Goal: Task Accomplishment & Management: Manage account settings

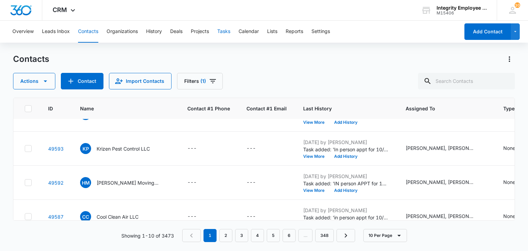
click at [229, 27] on button "Tasks" at bounding box center [223, 32] width 13 height 22
click at [230, 28] on button "Tasks" at bounding box center [223, 32] width 13 height 22
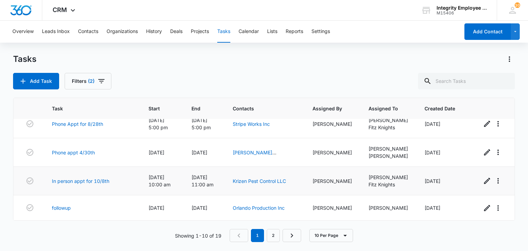
scroll to position [187, 0]
click at [275, 209] on link "Orlando Production Inc" at bounding box center [259, 208] width 52 height 6
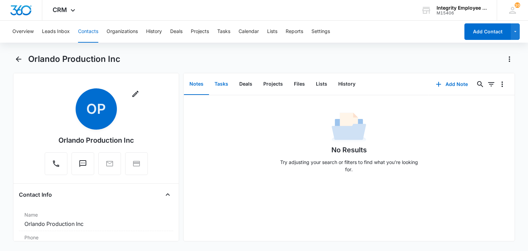
click at [225, 82] on button "Tasks" at bounding box center [221, 84] width 25 height 21
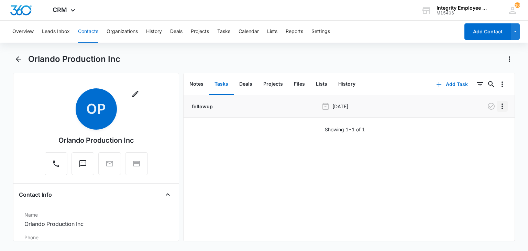
click at [497, 101] on button "Overflow Menu" at bounding box center [502, 106] width 11 height 11
click at [494, 125] on button "Edit" at bounding box center [482, 125] width 39 height 10
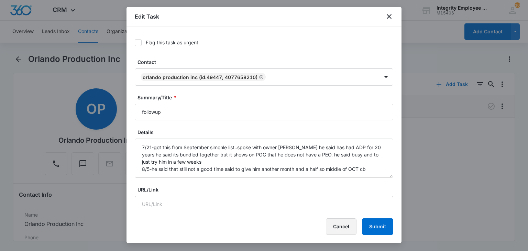
type input "[DATE]"
click at [340, 223] on button "Cancel" at bounding box center [341, 226] width 31 height 16
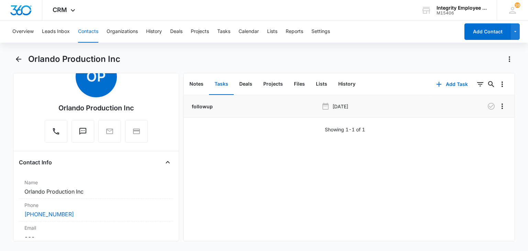
scroll to position [41, 0]
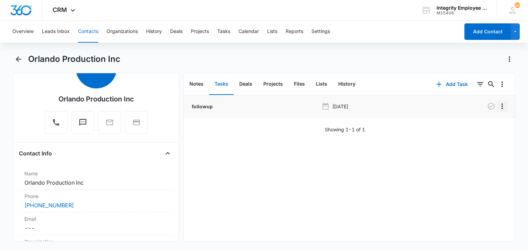
click at [498, 105] on icon "Overflow Menu" at bounding box center [502, 106] width 8 height 8
drag, startPoint x: 476, startPoint y: 132, endPoint x: 474, endPoint y: 123, distance: 9.1
click at [474, 123] on div "Edit Delete" at bounding box center [483, 130] width 40 height 32
click at [474, 123] on div "followup [DATE] Showing 1-1 of 1" at bounding box center [349, 114] width 331 height 38
click at [502, 106] on icon "Overflow Menu" at bounding box center [502, 105] width 1 height 5
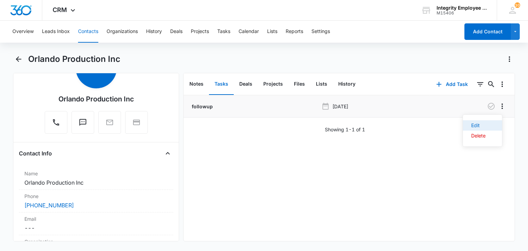
click at [491, 122] on button "Edit" at bounding box center [482, 125] width 39 height 10
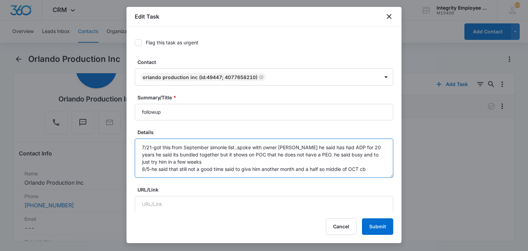
click at [367, 168] on textarea "7/21-got this from September simonle list..spoke with owner [PERSON_NAME] he sa…" at bounding box center [264, 158] width 258 height 39
click at [374, 170] on textarea "7/21-got this from September simonle list..spoke with owner [PERSON_NAME] he sa…" at bounding box center [264, 158] width 258 height 39
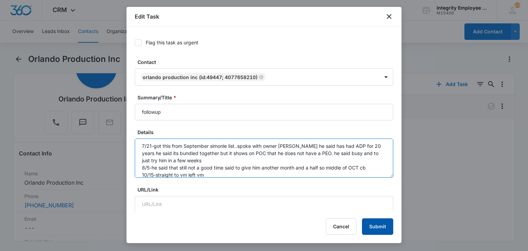
type textarea "7/21-got this from September simonle list..spoke with owner [PERSON_NAME] he sa…"
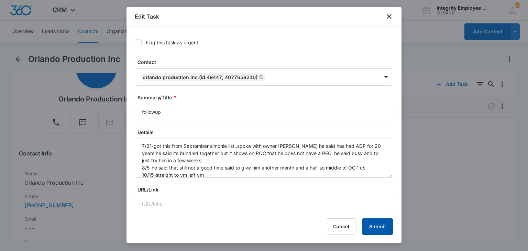
click at [375, 227] on button "Submit" at bounding box center [377, 226] width 31 height 16
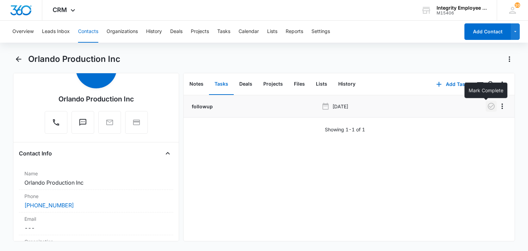
click at [489, 105] on icon "button" at bounding box center [491, 106] width 7 height 7
click at [227, 40] on button "Tasks" at bounding box center [223, 32] width 13 height 22
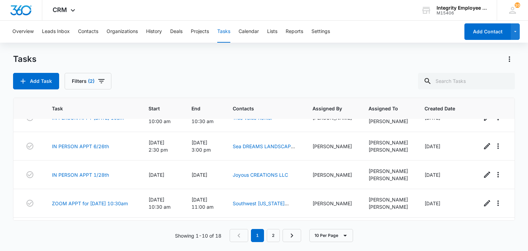
scroll to position [135, 0]
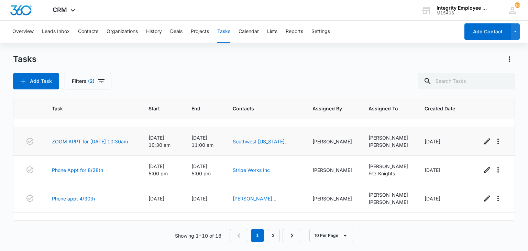
click at [509, 156] on td at bounding box center [493, 141] width 41 height 29
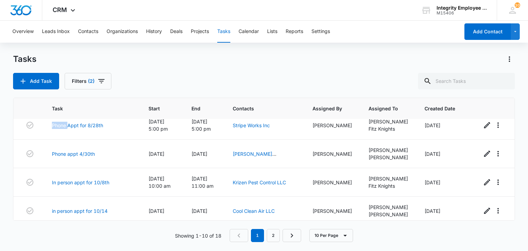
scroll to position [190, 0]
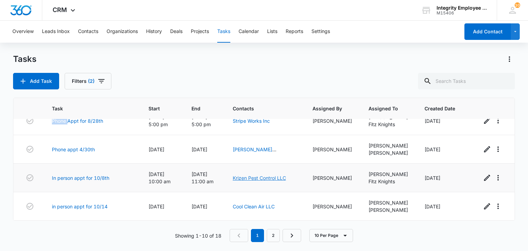
click at [266, 177] on link "Krizen Pest Control LLC" at bounding box center [259, 178] width 53 height 6
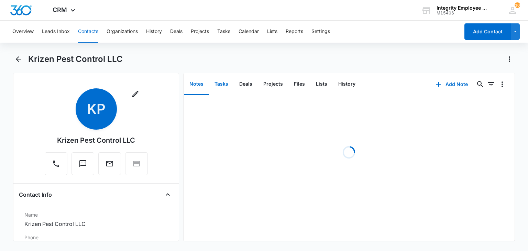
click at [223, 83] on button "Tasks" at bounding box center [221, 84] width 25 height 21
click at [410, 90] on div "Notes Tasks Deals Projects Files Lists History" at bounding box center [307, 84] width 246 height 22
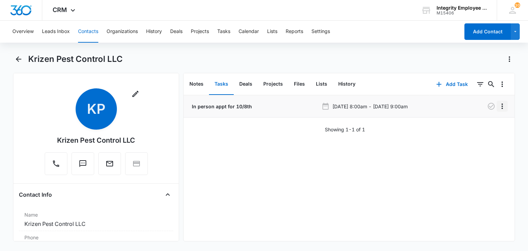
click at [498, 110] on icon "Overflow Menu" at bounding box center [502, 106] width 8 height 8
click at [489, 121] on button "Edit" at bounding box center [482, 125] width 39 height 10
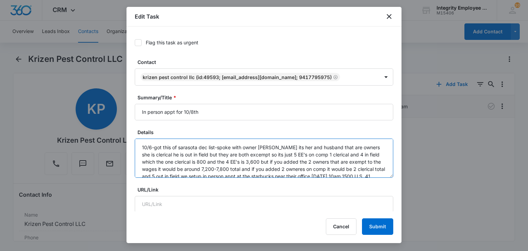
scroll to position [29, 0]
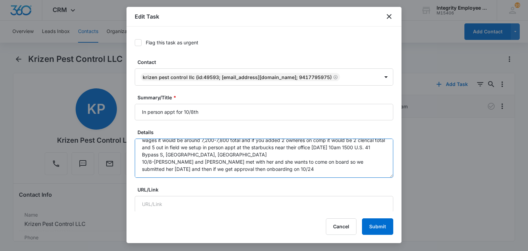
click at [286, 161] on textarea "10/6-got this of sarasota dec list-spoke with owner [PERSON_NAME] its her and h…" at bounding box center [264, 158] width 258 height 39
click at [284, 166] on textarea "10/6-got this of sarasota dec list-spoke with owner [PERSON_NAME] its her and h…" at bounding box center [264, 158] width 258 height 39
click at [246, 176] on textarea "10/6-got this of sarasota dec list-spoke with owner [PERSON_NAME] its her and h…" at bounding box center [264, 158] width 258 height 39
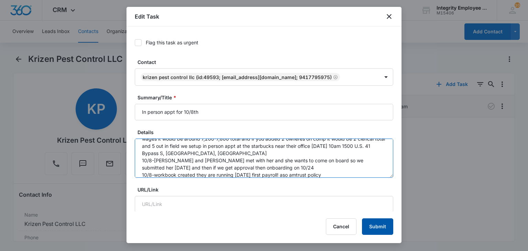
type textarea "10/6-got this of sarasota dec list-spoke with owner [PERSON_NAME] its her and h…"
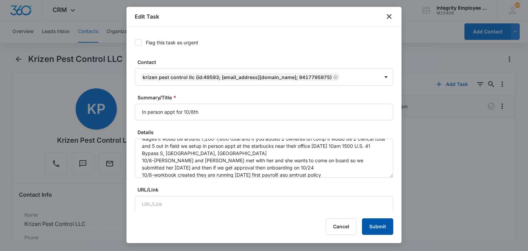
click at [381, 226] on button "Submit" at bounding box center [377, 226] width 31 height 16
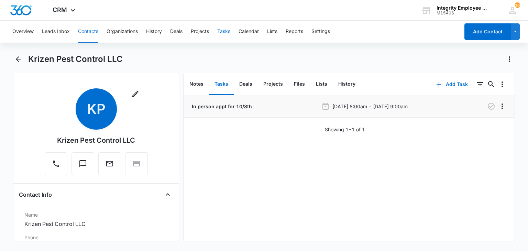
click at [230, 29] on button "Tasks" at bounding box center [223, 32] width 13 height 22
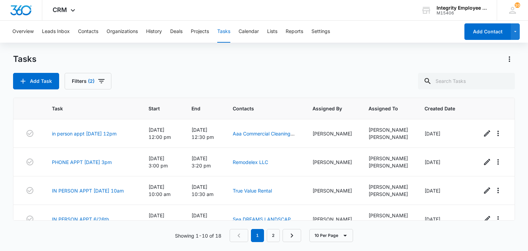
scroll to position [190, 0]
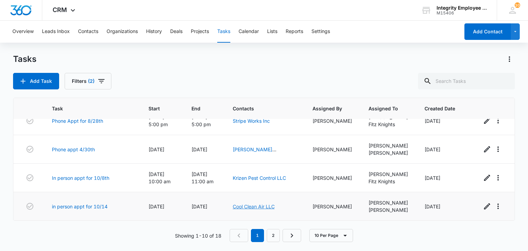
click at [257, 203] on link "Cool Clean Air LLC" at bounding box center [254, 206] width 42 height 6
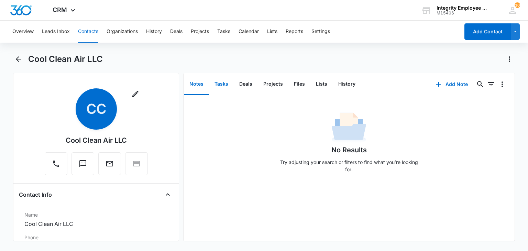
click at [223, 86] on button "Tasks" at bounding box center [221, 84] width 25 height 21
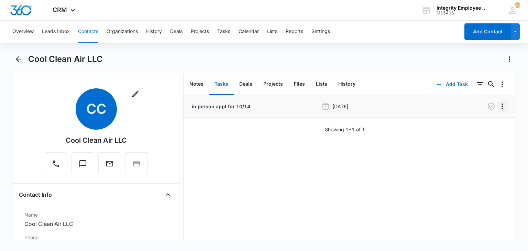
click at [498, 105] on icon "Overflow Menu" at bounding box center [502, 106] width 8 height 8
click at [486, 124] on button "Edit" at bounding box center [482, 125] width 39 height 10
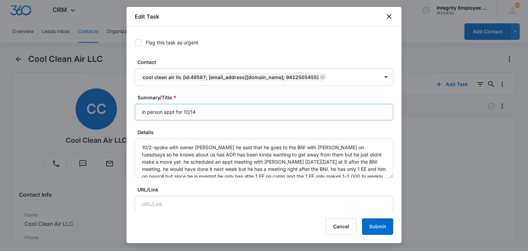
type input "[DATE]"
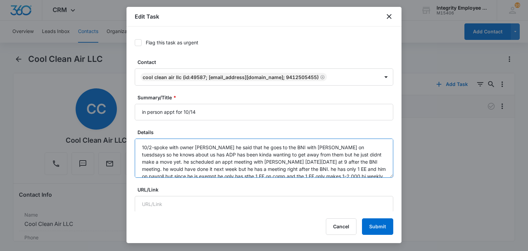
scroll to position [14, 0]
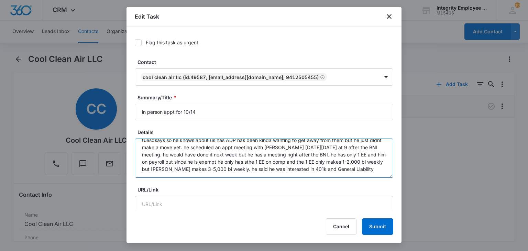
click at [370, 175] on textarea "10/2-spoke with owner [PERSON_NAME] he said that he goes to the BNI with [PERSO…" at bounding box center [264, 158] width 258 height 39
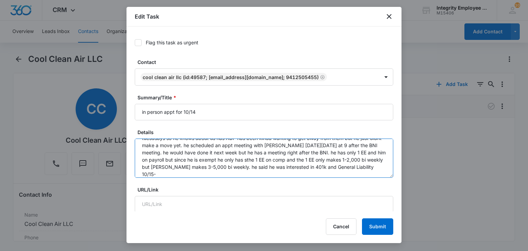
scroll to position [22, 0]
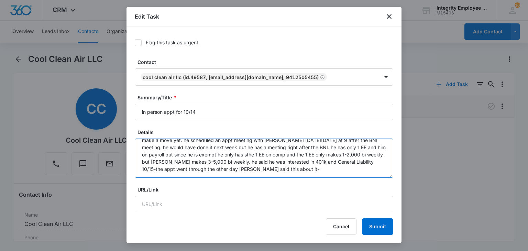
drag, startPoint x: 189, startPoint y: 170, endPoint x: 290, endPoint y: 191, distance: 103.7
click at [301, 169] on textarea "10/2-spoke with owner [PERSON_NAME] he said that he goes to the BNI with [PERSO…" at bounding box center [264, 158] width 258 height 39
paste textarea "Spoke with [PERSON_NAME]. [PERSON_NAME] will be reaching out to discuss bookkee…"
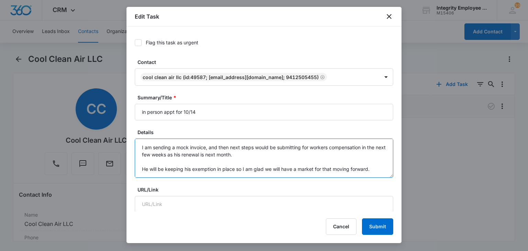
click at [141, 166] on textarea "10/2-spoke with owner [PERSON_NAME] he said that he goes to the BNI with [PERSO…" at bounding box center [264, 158] width 258 height 39
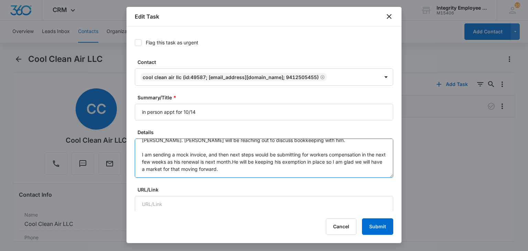
scroll to position [58, 0]
click at [139, 155] on textarea "10/2-spoke with owner [PERSON_NAME] he said that he goes to the BNI with [PERSO…" at bounding box center [264, 158] width 258 height 39
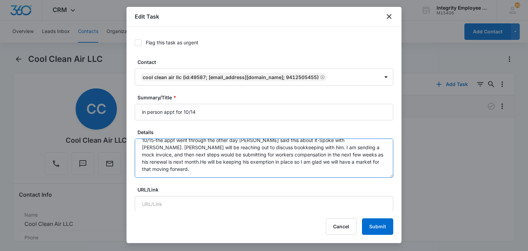
scroll to position [43, 0]
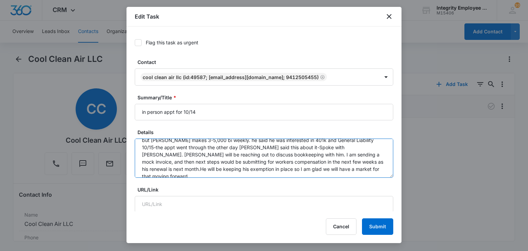
click at [344, 142] on textarea "10/2-spoke with owner [PERSON_NAME] he said that he goes to the BNI with [PERSO…" at bounding box center [264, 158] width 258 height 39
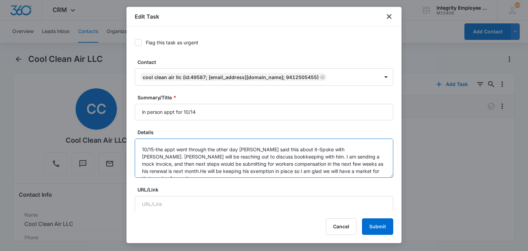
scroll to position [58, 0]
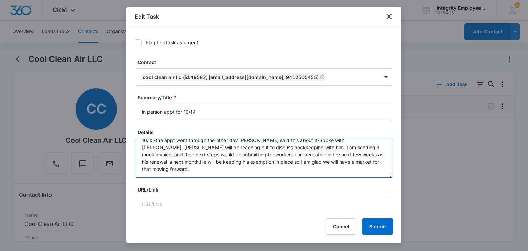
click at [367, 161] on textarea "10/2-spoke with owner [PERSON_NAME] he said that he goes to the BNI with [PERSO…" at bounding box center [264, 158] width 258 height 39
type textarea "10/2-spoke with owner [PERSON_NAME] he said that he goes to the BNI with [PERSO…"
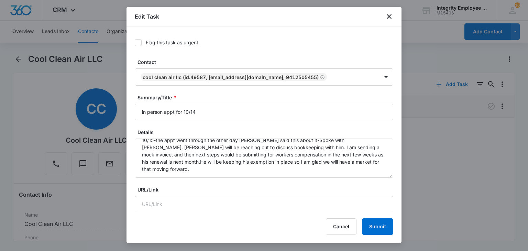
drag, startPoint x: 496, startPoint y: 138, endPoint x: 467, endPoint y: 142, distance: 28.8
click at [495, 132] on div at bounding box center [264, 125] width 528 height 251
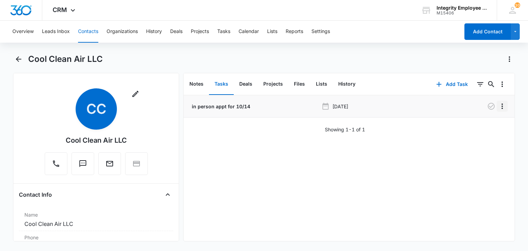
click at [498, 109] on icon "Overflow Menu" at bounding box center [502, 106] width 8 height 8
click at [483, 128] on div "Edit" at bounding box center [478, 125] width 14 height 5
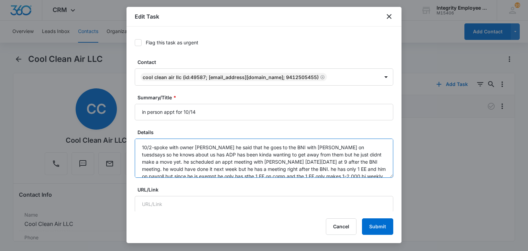
scroll to position [14, 0]
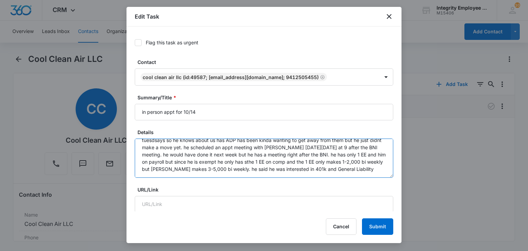
click at [355, 168] on textarea "10/2-spoke with owner [PERSON_NAME] he said that he goes to the BNI with [PERSO…" at bounding box center [264, 158] width 258 height 39
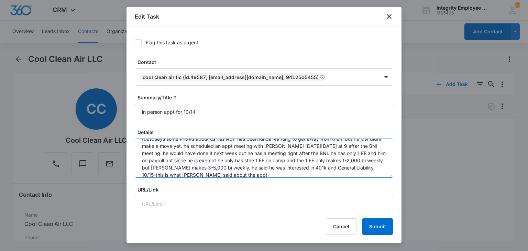
paste textarea "Spoke with [PERSON_NAME]. [PERSON_NAME] will be reaching out to discuss bookkee…"
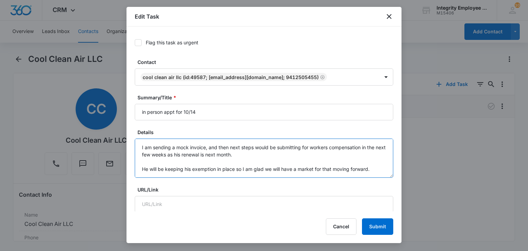
click at [141, 166] on textarea "10/2-spoke with owner [PERSON_NAME] he said that he goes to the BNI with [PERSO…" at bounding box center [264, 158] width 258 height 39
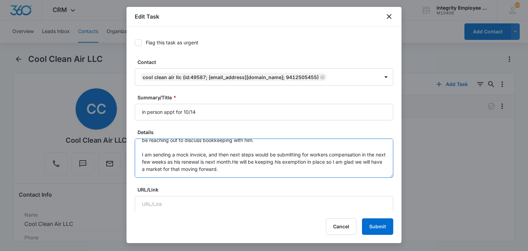
scroll to position [58, 0]
click at [140, 156] on textarea "10/2-spoke with owner [PERSON_NAME] he said that he goes to the BNI with [PERSO…" at bounding box center [264, 158] width 258 height 39
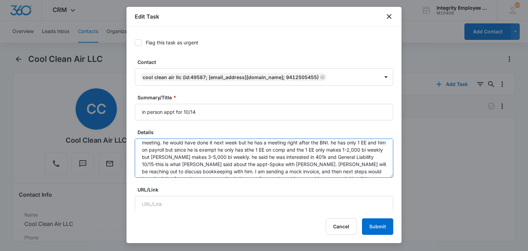
scroll to position [24, 0]
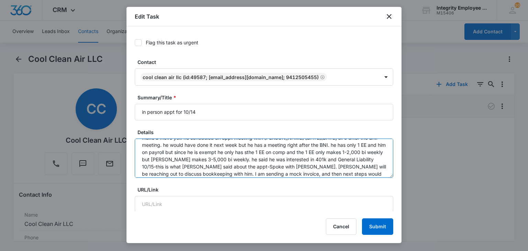
click at [354, 157] on textarea "10/2-spoke with owner [PERSON_NAME] he said that he goes to the BNI with [PERSO…" at bounding box center [264, 158] width 258 height 39
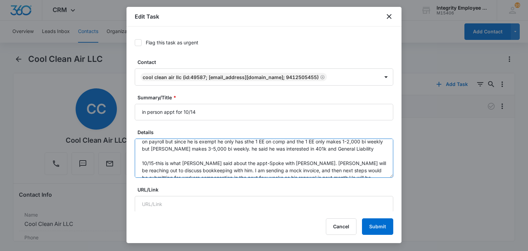
scroll to position [58, 0]
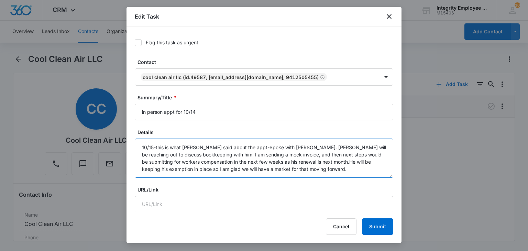
click at [360, 168] on textarea "10/2-spoke with owner [PERSON_NAME] he said that he goes to the BNI with [PERSO…" at bounding box center [264, 158] width 258 height 39
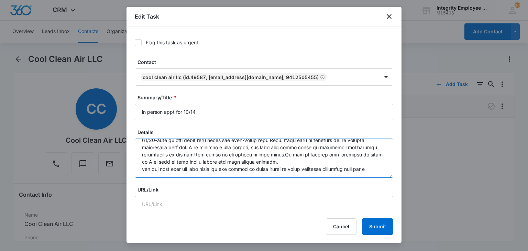
scroll to position [59, 0]
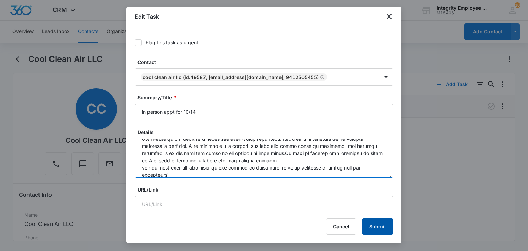
type textarea "10/2-spoke with owner [PERSON_NAME] he said that he goes to the BNI with [PERSO…"
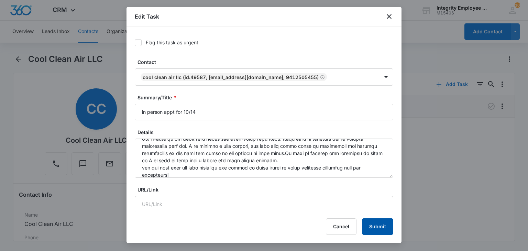
click at [379, 231] on button "Submit" at bounding box center [377, 226] width 31 height 16
